Goal: Check status: Check status

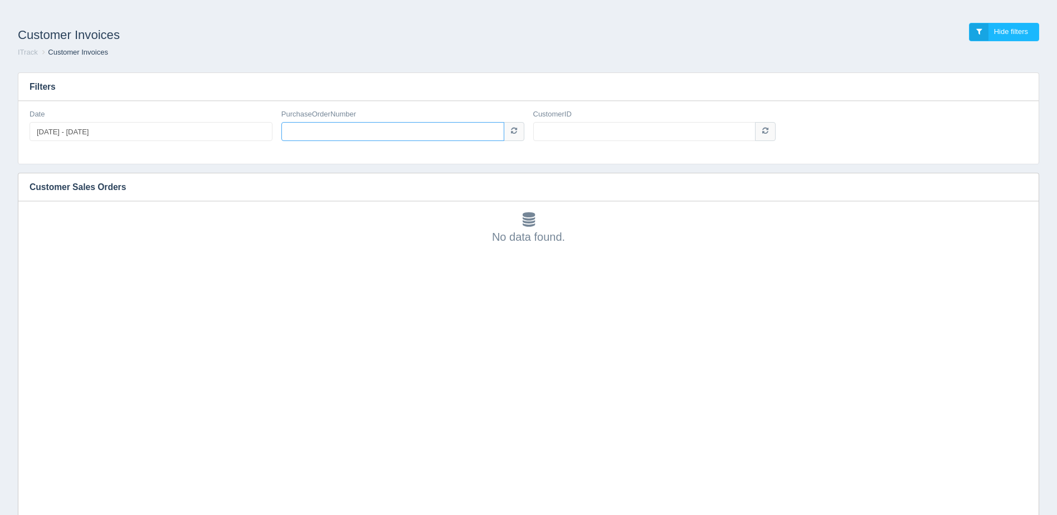
click at [430, 126] on input "PurchaseOrderNumber" at bounding box center [392, 131] width 223 height 19
paste input "PA134057569"
type input "PA134057569"
click at [600, 131] on input "CustomerID" at bounding box center [644, 131] width 223 height 19
type input "1008122"
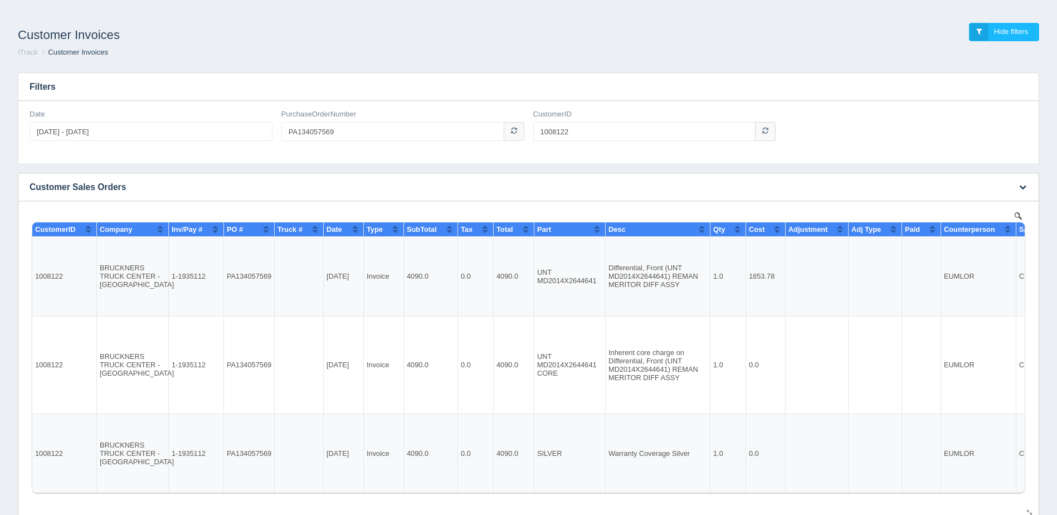
click at [200, 272] on td "1-1935112" at bounding box center [196, 277] width 55 height 80
drag, startPoint x: 200, startPoint y: 272, endPoint x: 197, endPoint y: 264, distance: 9.0
click at [197, 264] on td "1-1935112" at bounding box center [196, 277] width 55 height 80
